Goal: Communication & Community: Answer question/provide support

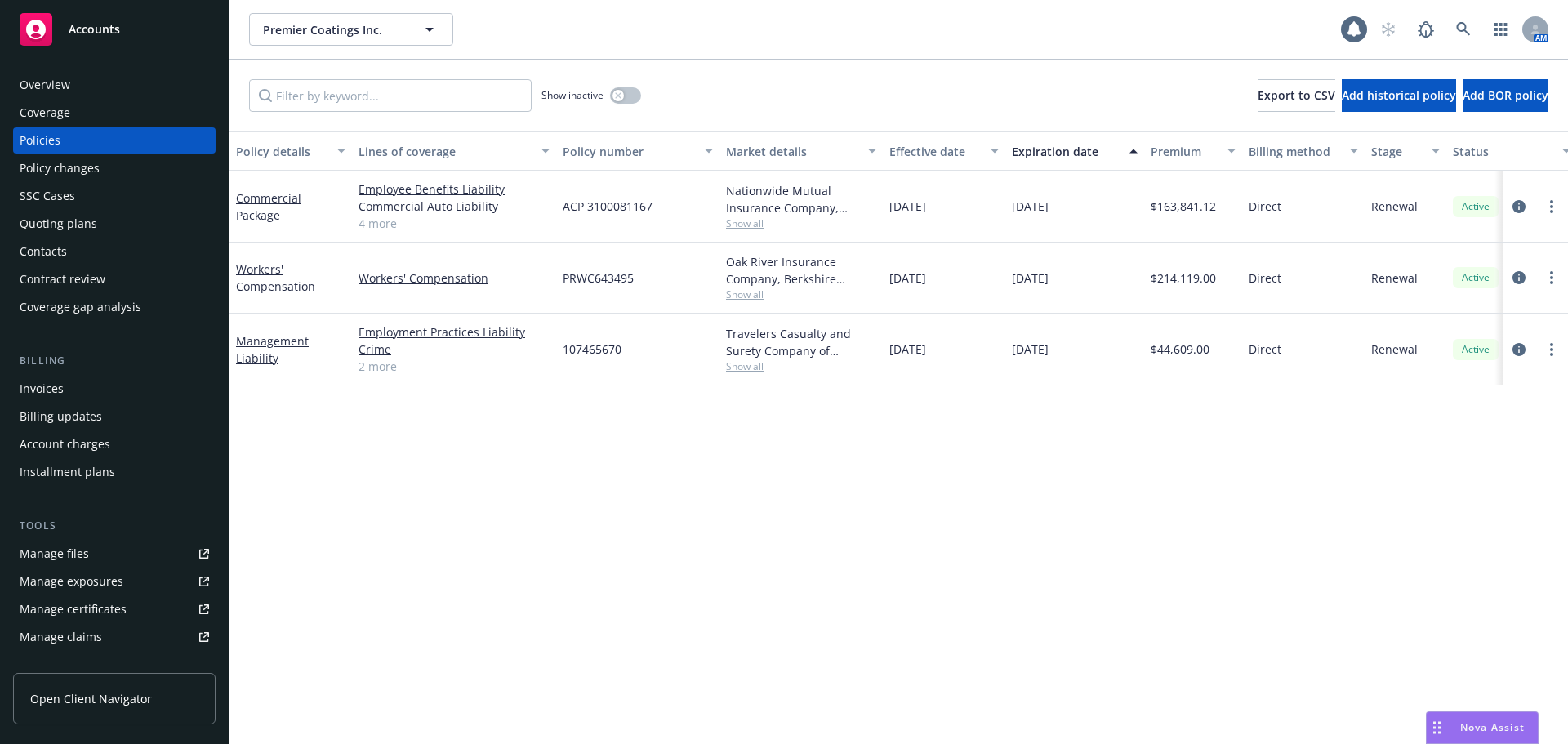
click at [1467, 724] on span "Nova Assist" at bounding box center [1492, 727] width 65 height 14
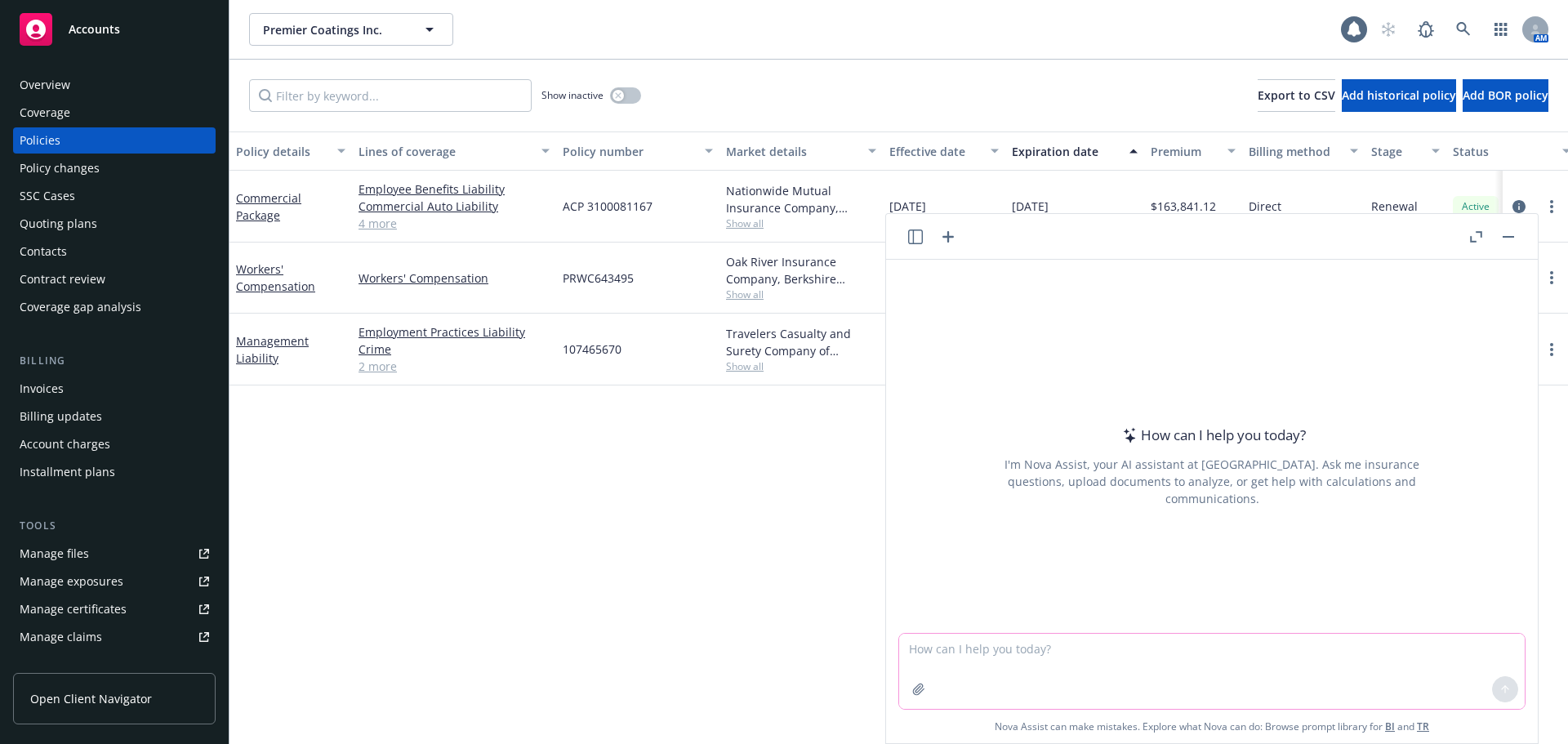
click at [953, 645] on textarea at bounding box center [1212, 672] width 625 height 75
drag, startPoint x: 979, startPoint y: 647, endPoint x: 987, endPoint y: 674, distance: 28.2
click at [980, 647] on textarea "check against policy and" at bounding box center [1212, 671] width 625 height 77
click at [1115, 656] on textarea "check against attached policy and" at bounding box center [1212, 671] width 625 height 77
click at [1308, 660] on textarea "check against attached policy and quote for any discrepancies" at bounding box center [1212, 671] width 625 height 77
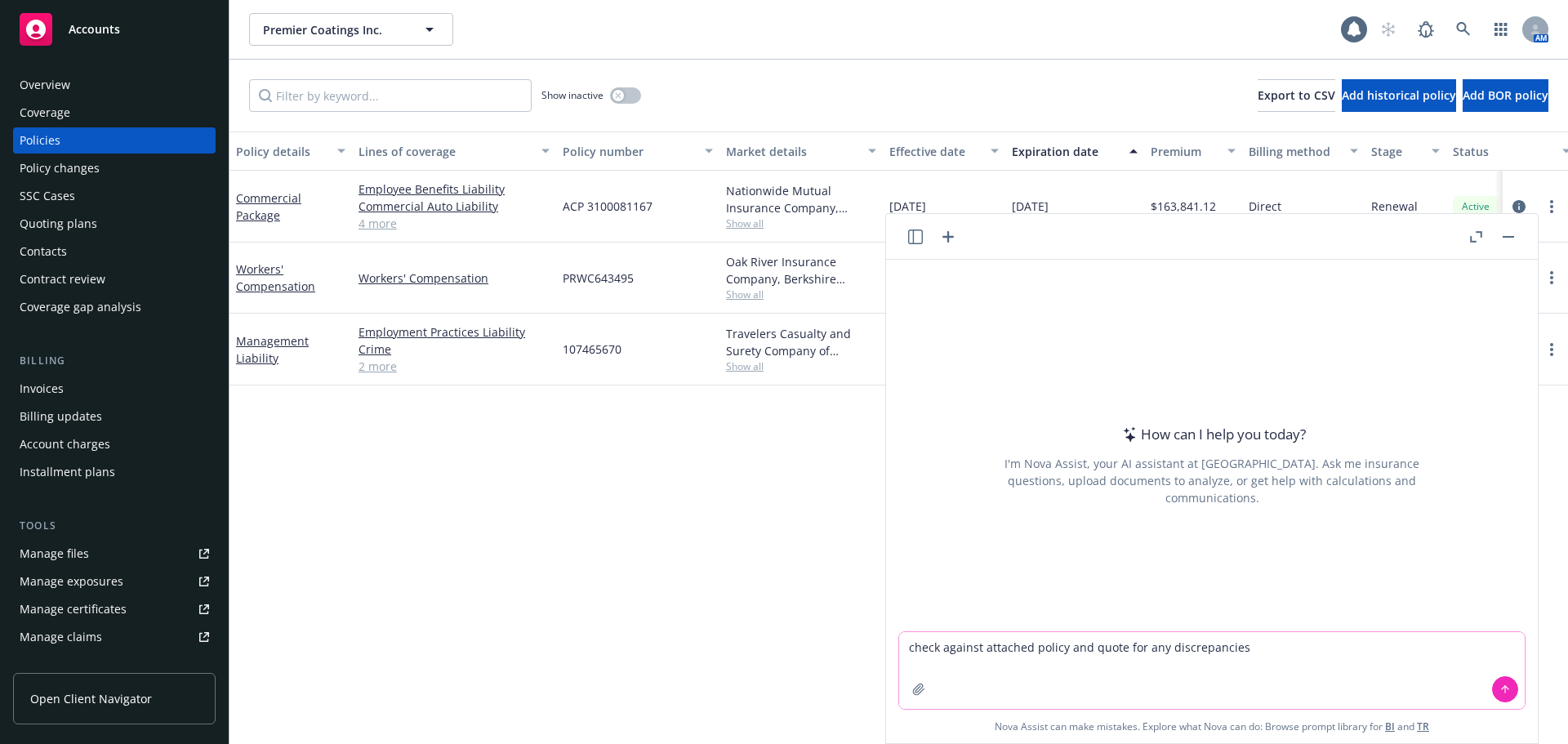
type textarea "check against attached policy and quote for any discrepancies"
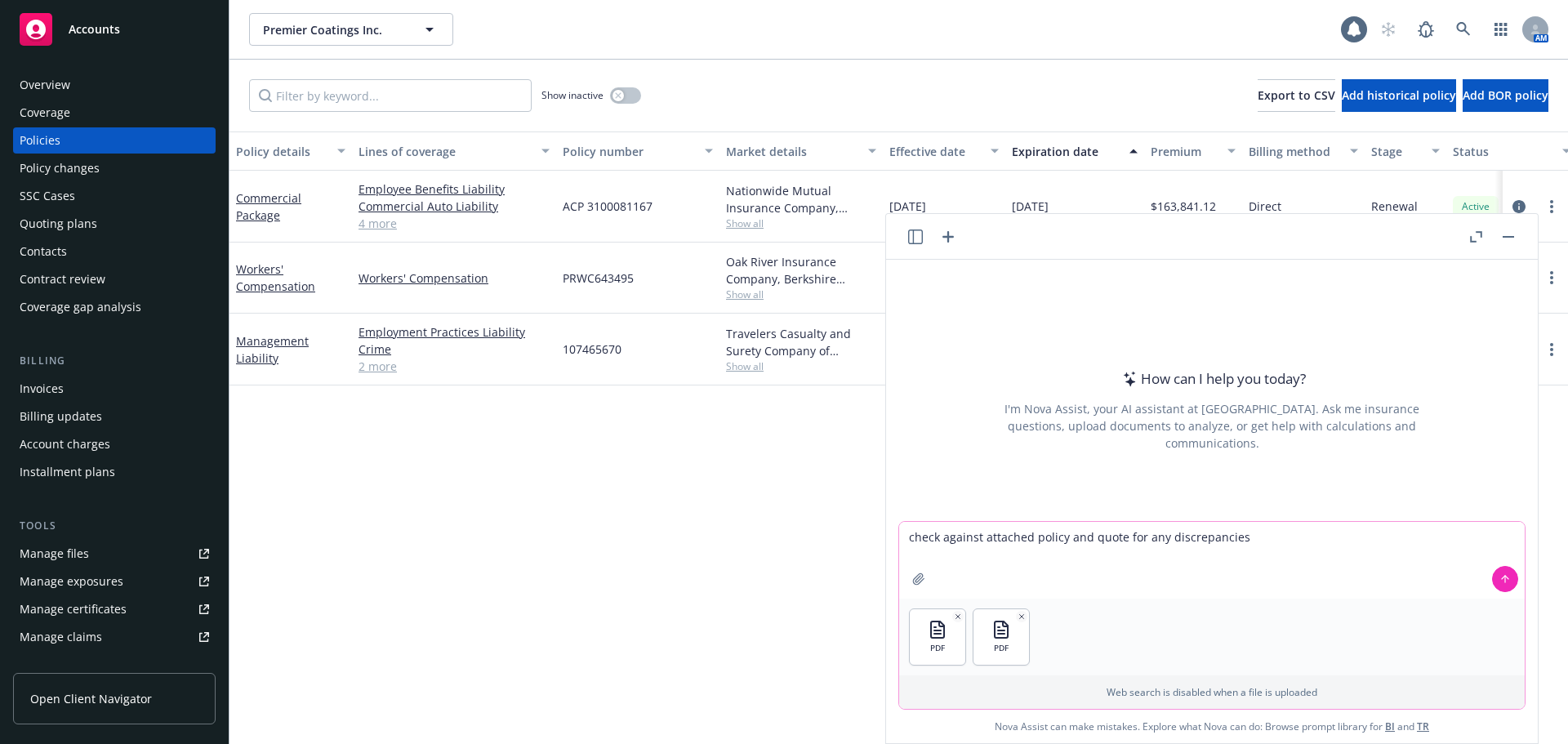
click at [1502, 581] on icon at bounding box center [1505, 579] width 12 height 12
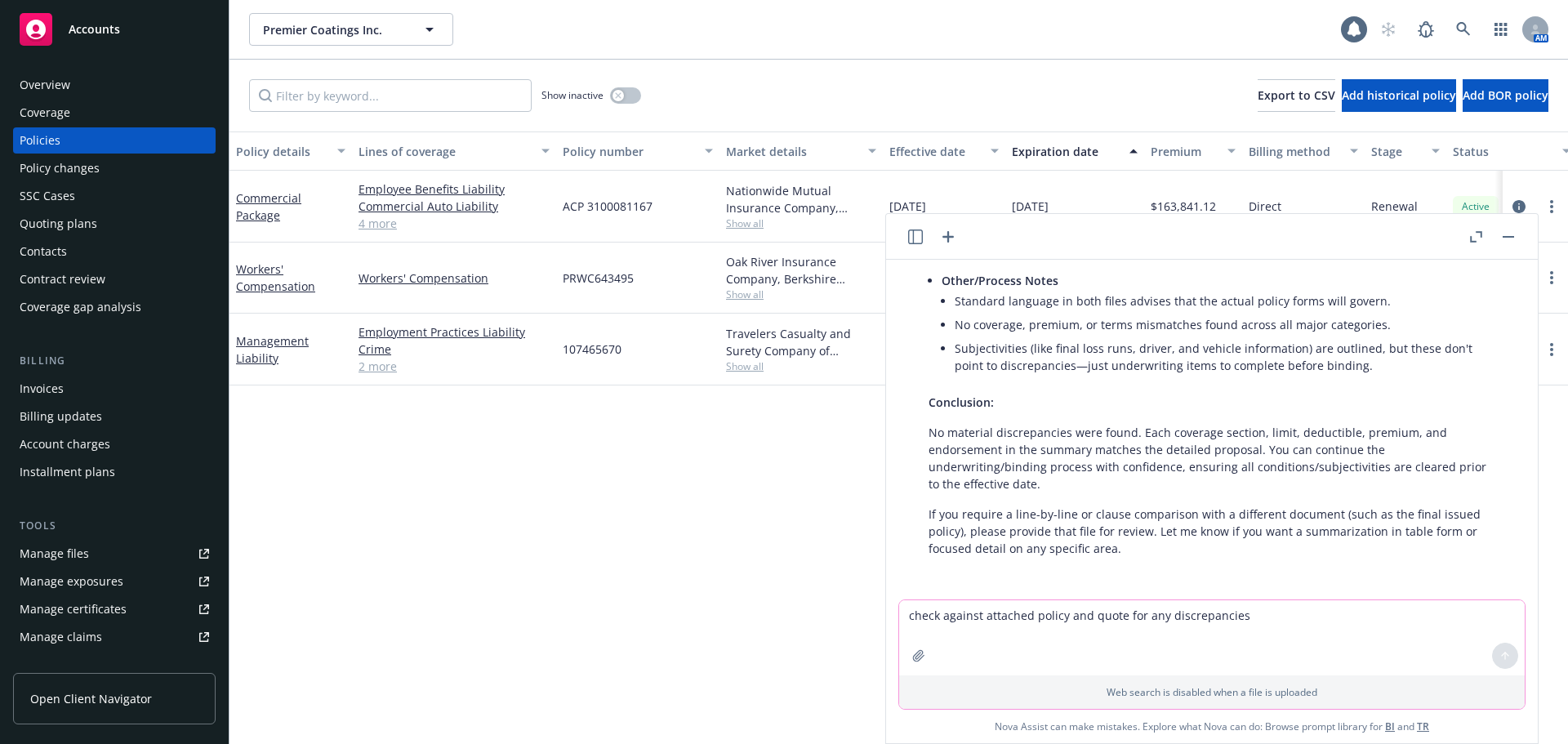
scroll to position [481, 0]
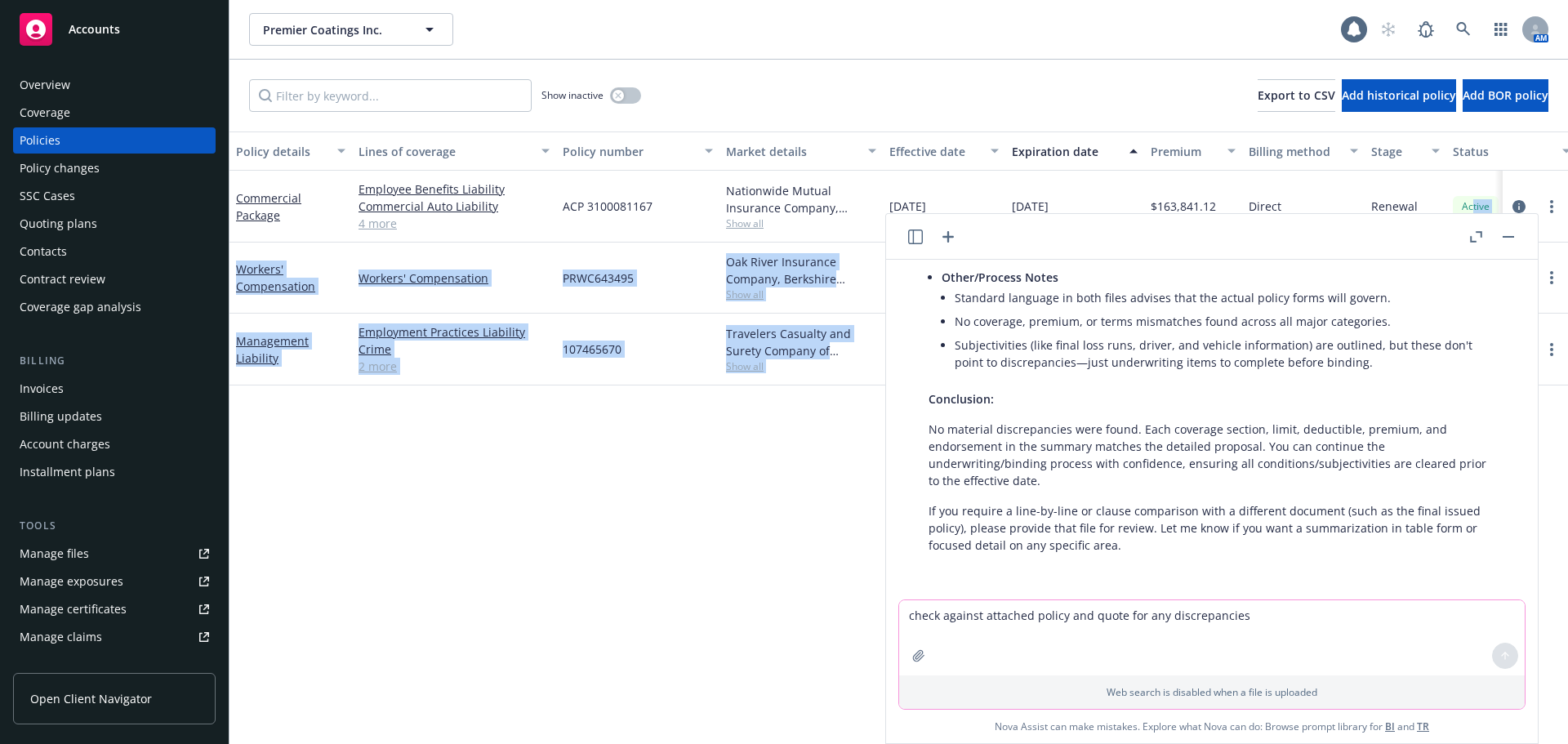
click at [1473, 222] on body "Accounts Overview Coverage Policies Policy changes SSC Cases Quoting plans Cont…" at bounding box center [784, 372] width 1568 height 744
click at [1473, 244] on button "button" at bounding box center [1475, 236] width 19 height 19
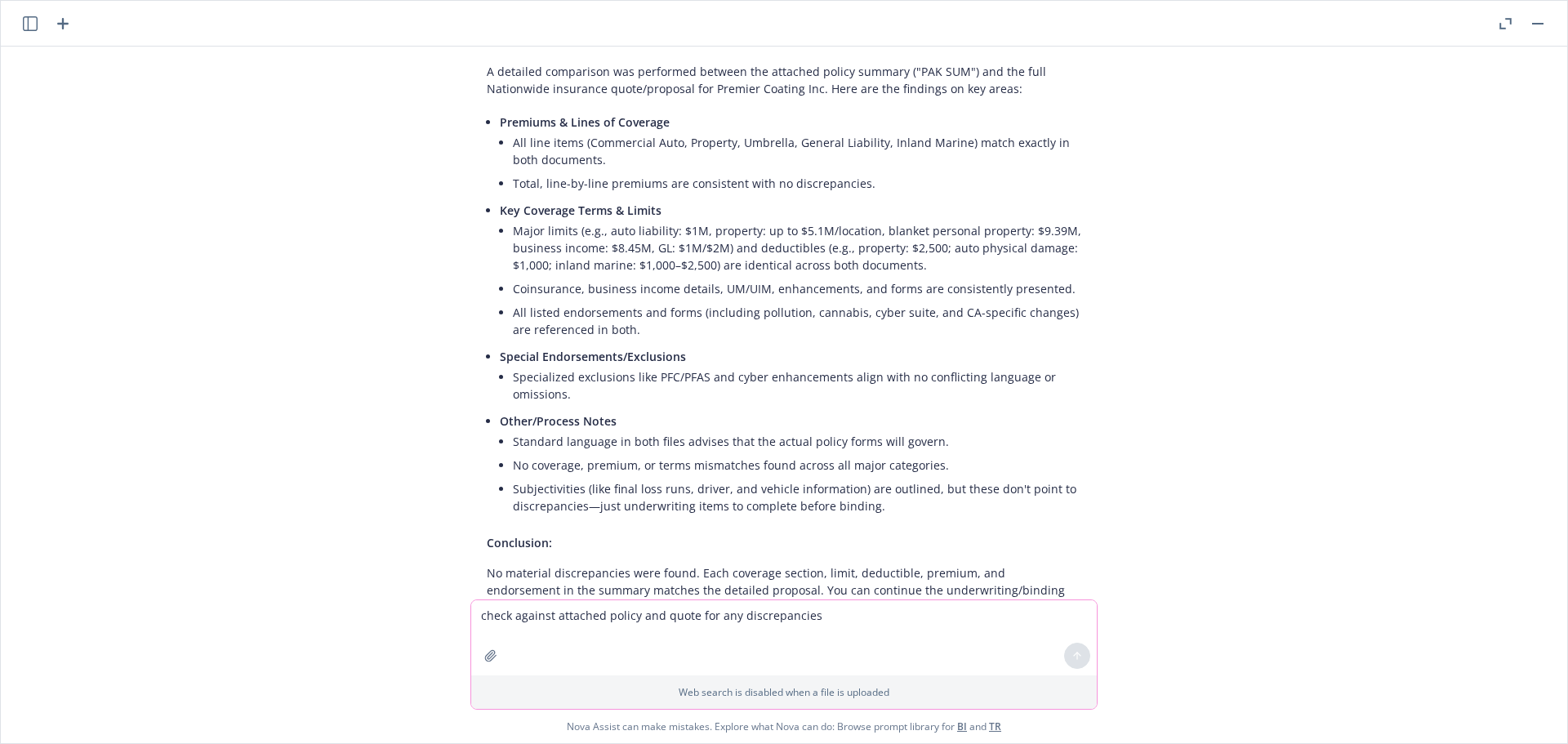
scroll to position [0, 0]
